Goal: Find specific page/section: Find specific page/section

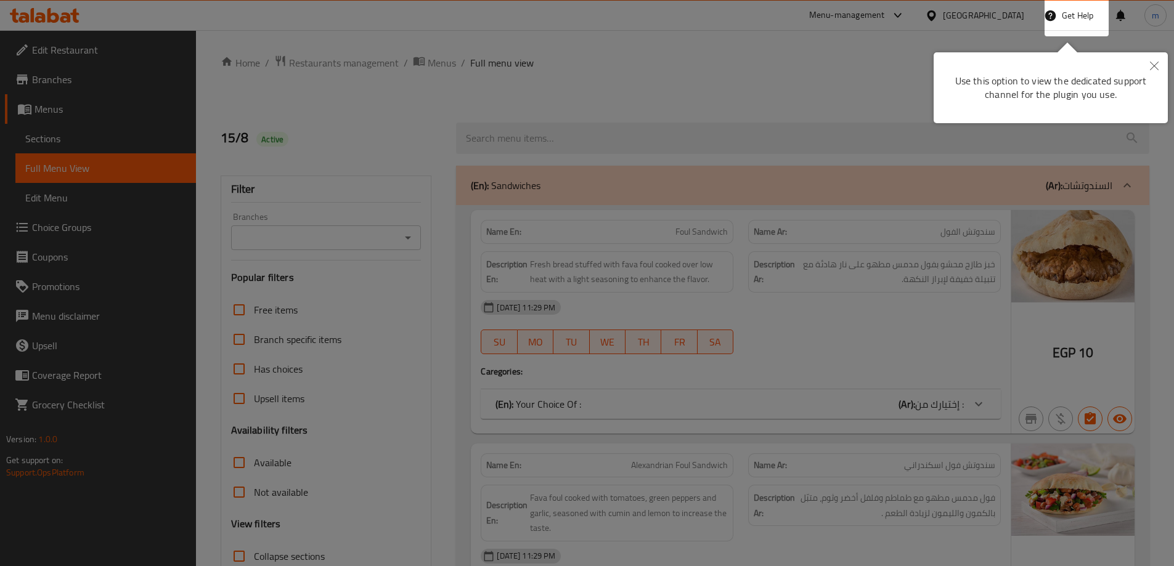
click at [1160, 63] on button "Close" at bounding box center [1154, 66] width 27 height 28
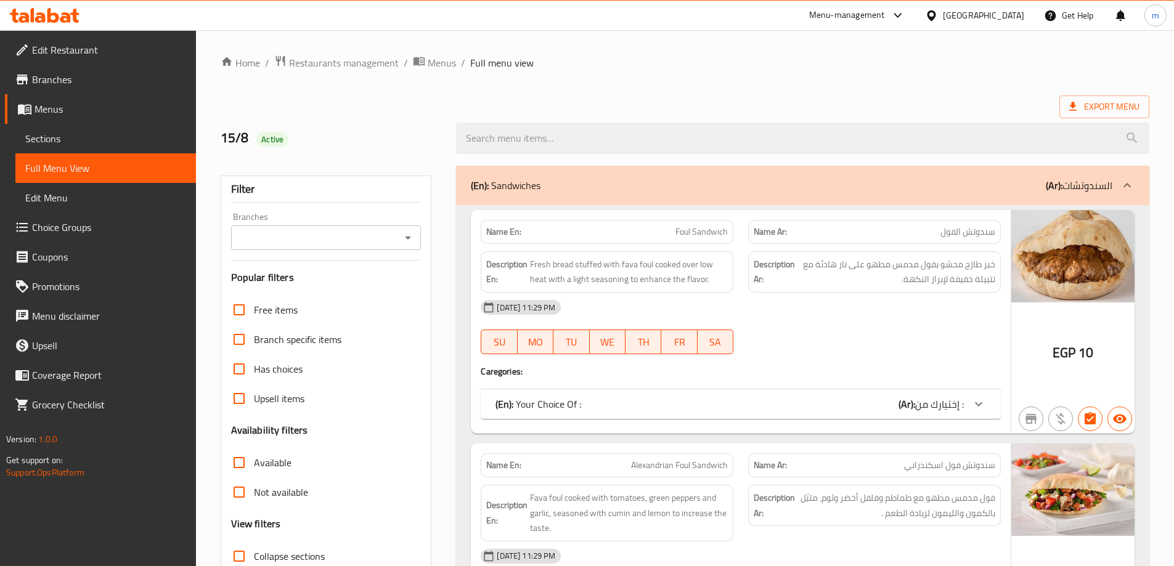
click at [51, 18] on icon at bounding box center [45, 15] width 70 height 15
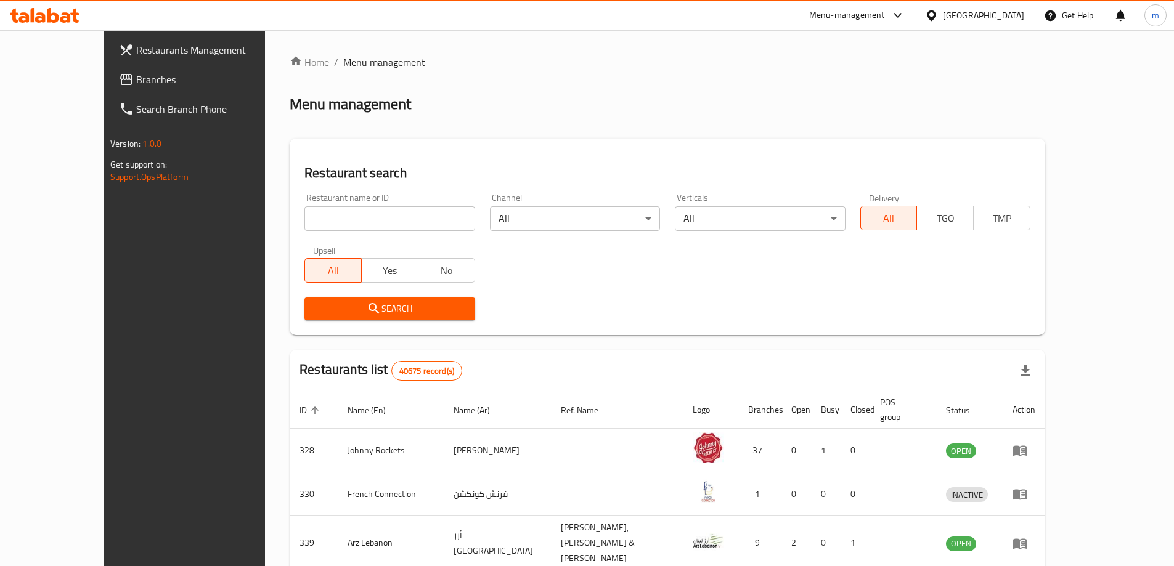
click at [136, 76] on span "Branches" at bounding box center [213, 79] width 154 height 15
